Goal: Task Accomplishment & Management: Use online tool/utility

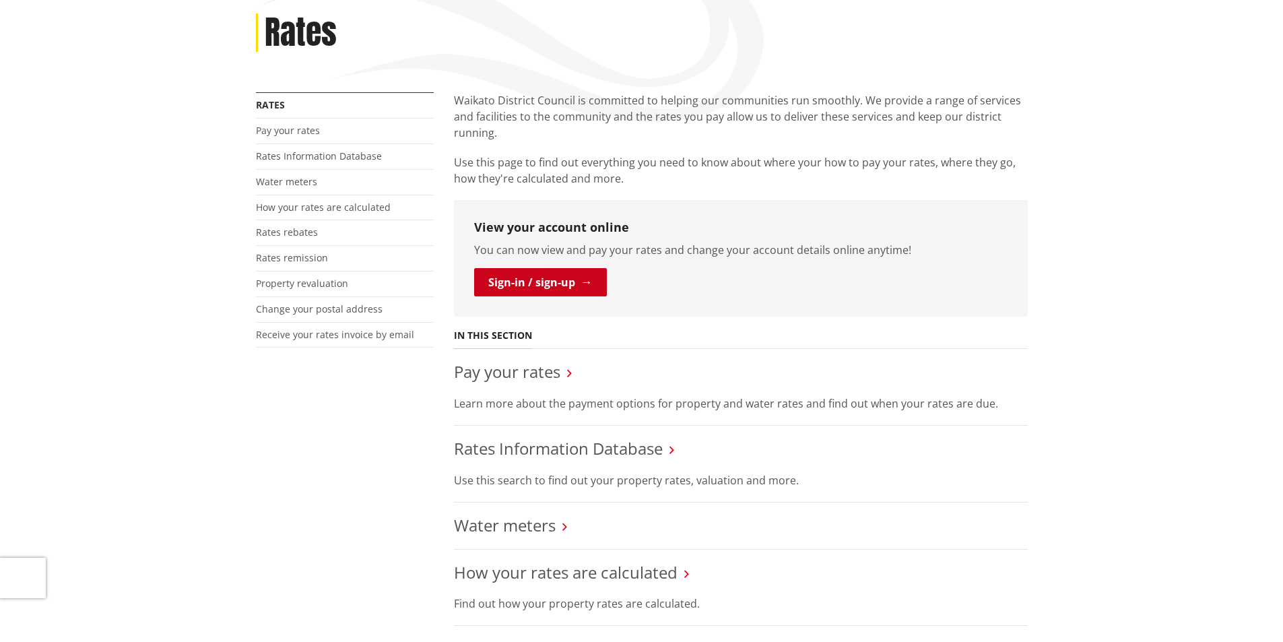
scroll to position [135, 0]
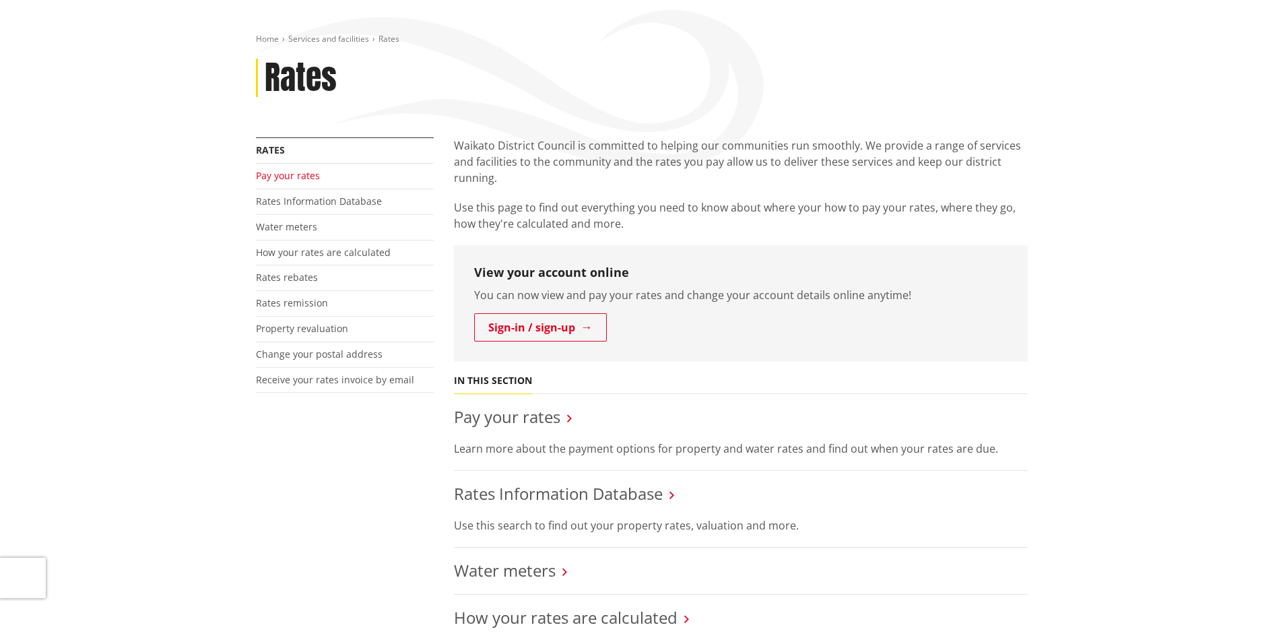
click at [278, 174] on link "Pay your rates" at bounding box center [288, 175] width 64 height 13
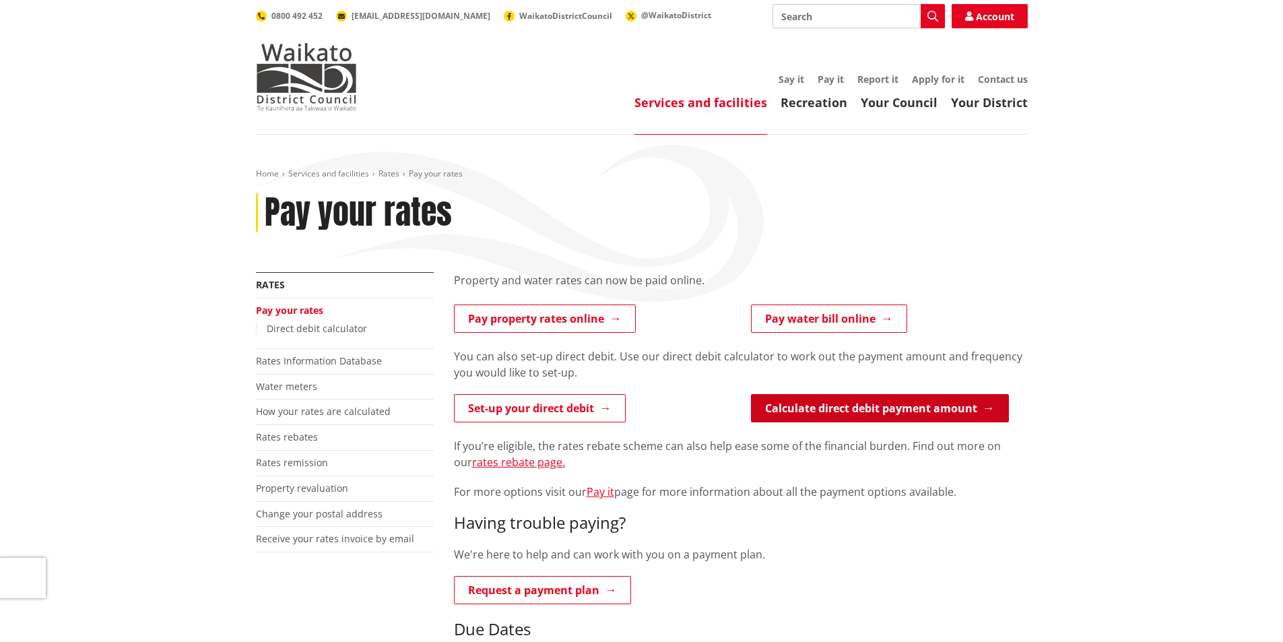
click at [890, 402] on link "Calculate direct debit payment amount" at bounding box center [880, 408] width 258 height 28
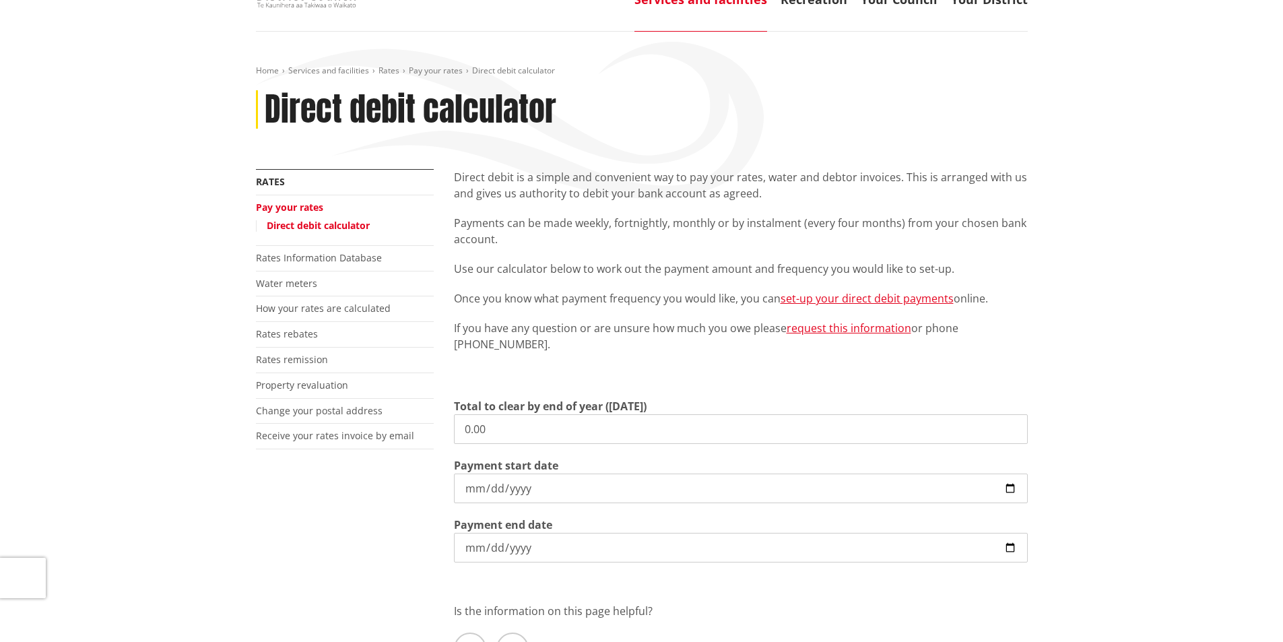
scroll to position [135, 0]
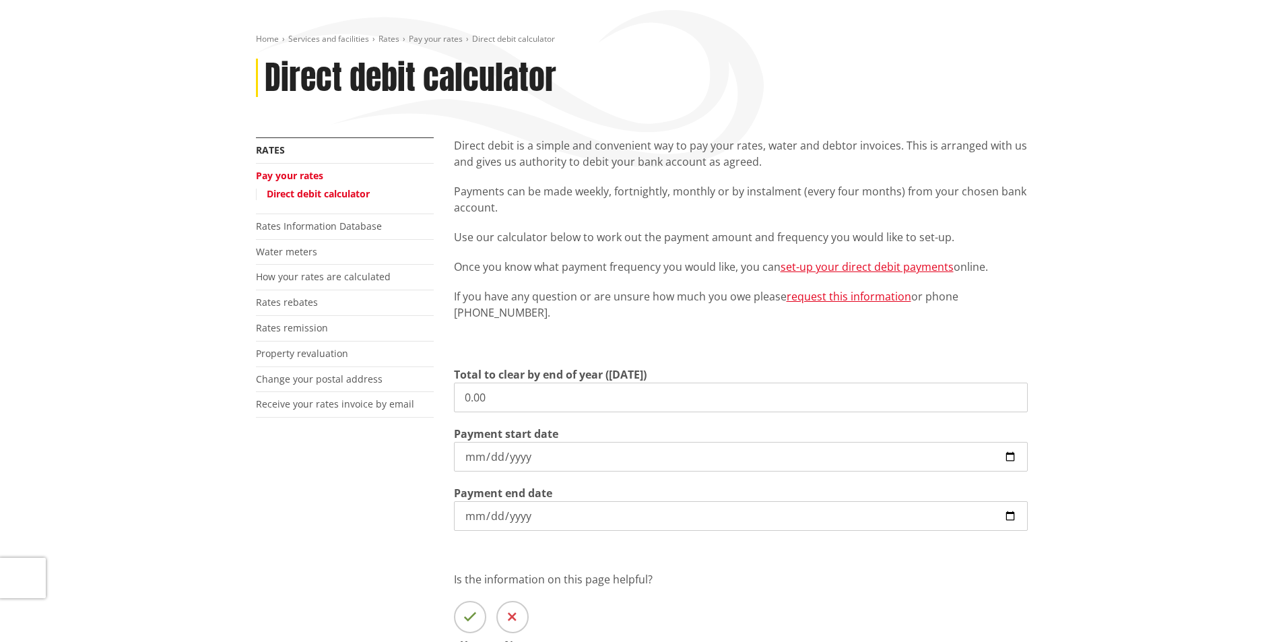
click at [709, 402] on input "0.00" at bounding box center [741, 398] width 574 height 30
drag, startPoint x: 514, startPoint y: 398, endPoint x: 432, endPoint y: 398, distance: 82.2
click at [432, 398] on div "More from this section Rates Pay your rates Direct debit calculator Rates Infor…" at bounding box center [642, 414] width 792 height 554
type input "2,533.13"
click at [1007, 462] on input "2025-09-11" at bounding box center [741, 457] width 574 height 30
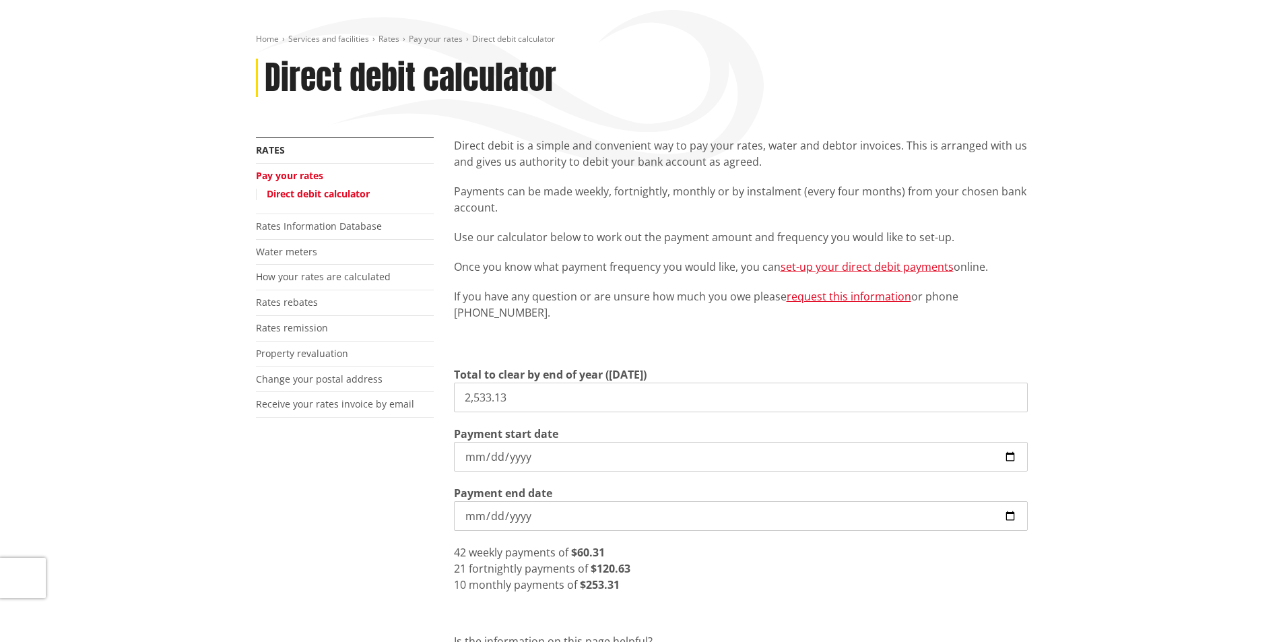
type input "2025-09-20"
click at [391, 500] on div "More from this section Rates Pay your rates Direct debit calculator Rates Infor…" at bounding box center [642, 445] width 792 height 616
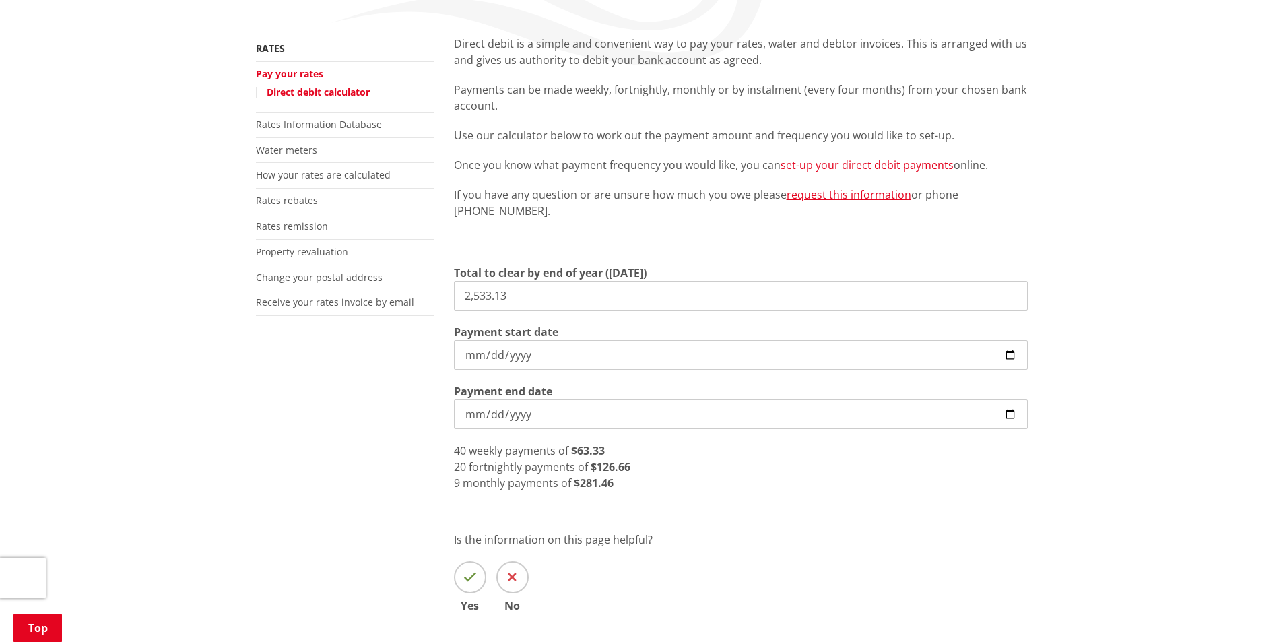
scroll to position [269, 0]
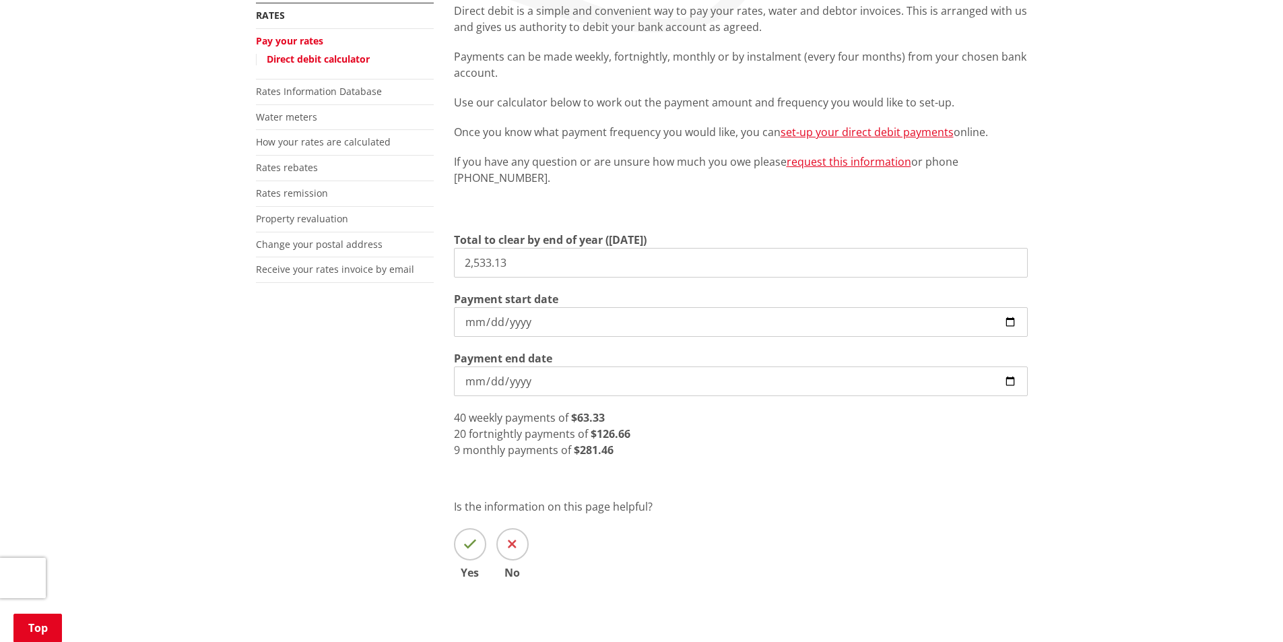
click at [867, 383] on input "2026-06-30" at bounding box center [741, 382] width 574 height 30
click at [1016, 379] on input "2026-06-30" at bounding box center [741, 382] width 574 height 30
click at [1009, 379] on input "2026-08-30" at bounding box center [741, 382] width 574 height 30
type input "2026-07-30"
click at [865, 461] on div "Direct debit is a simple and convenient way to pay your rates, water and debtor…" at bounding box center [741, 311] width 594 height 616
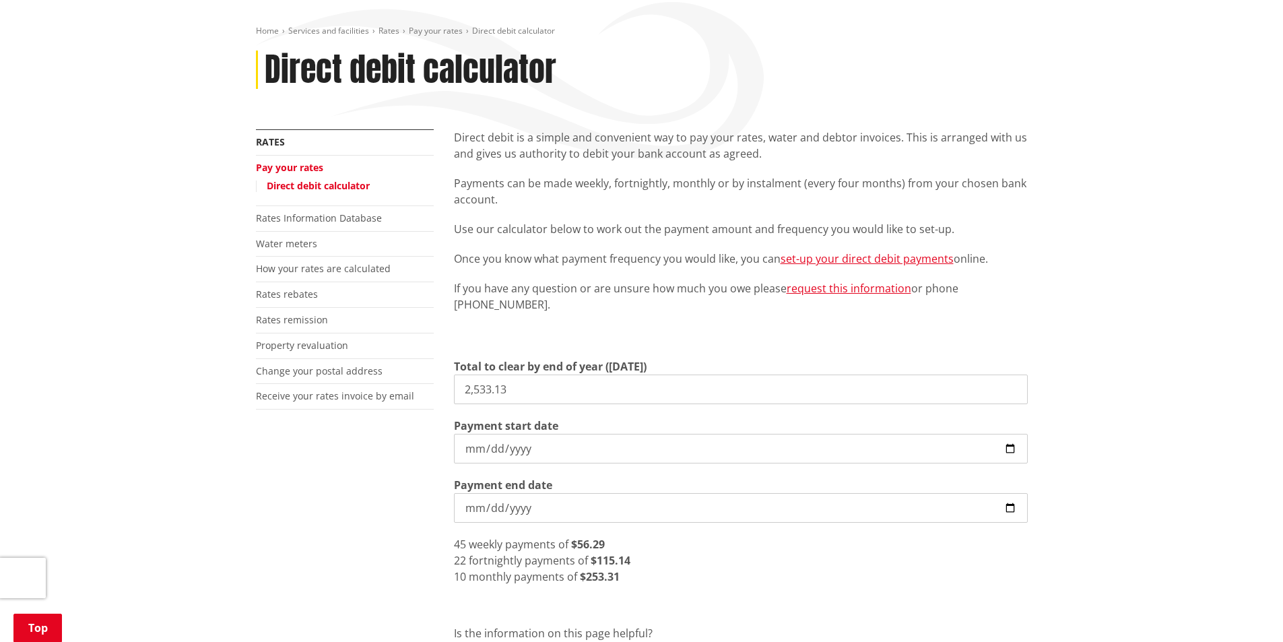
scroll to position [0, 0]
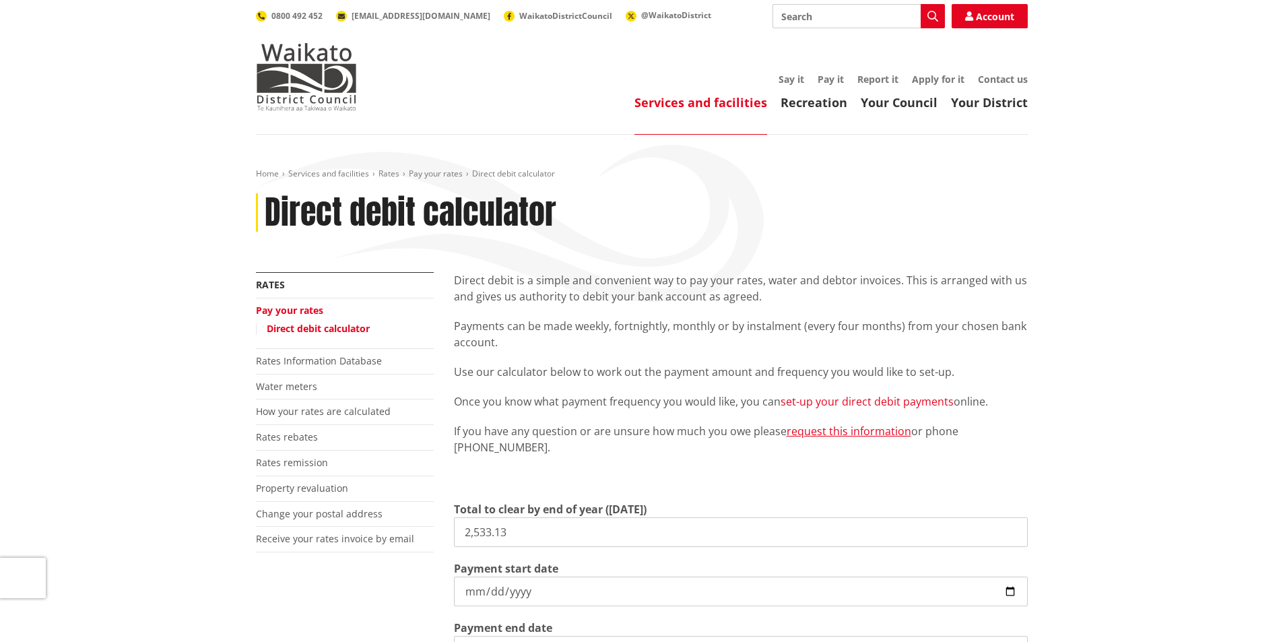
click at [851, 400] on link "set-up your direct debit payments" at bounding box center [867, 401] width 173 height 15
